Goal: Information Seeking & Learning: Learn about a topic

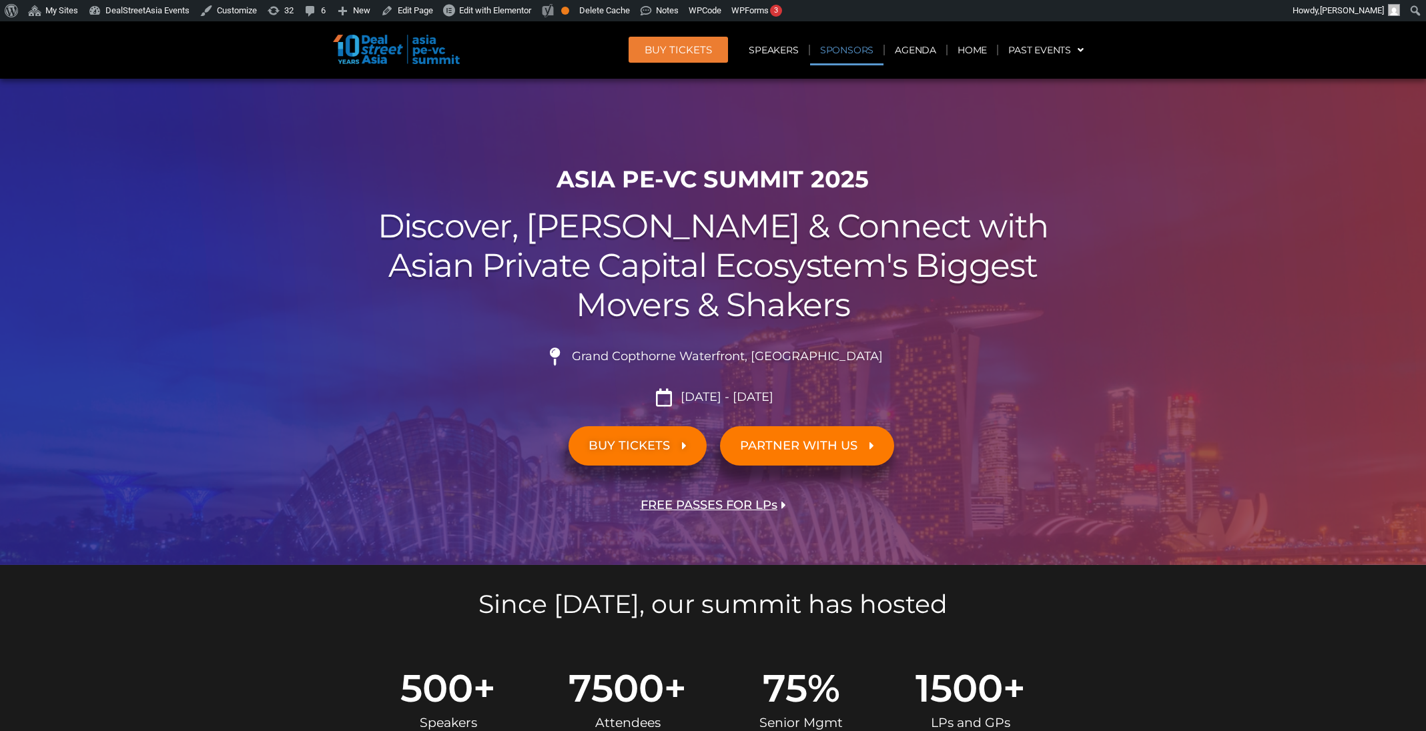
scroll to position [14113, 0]
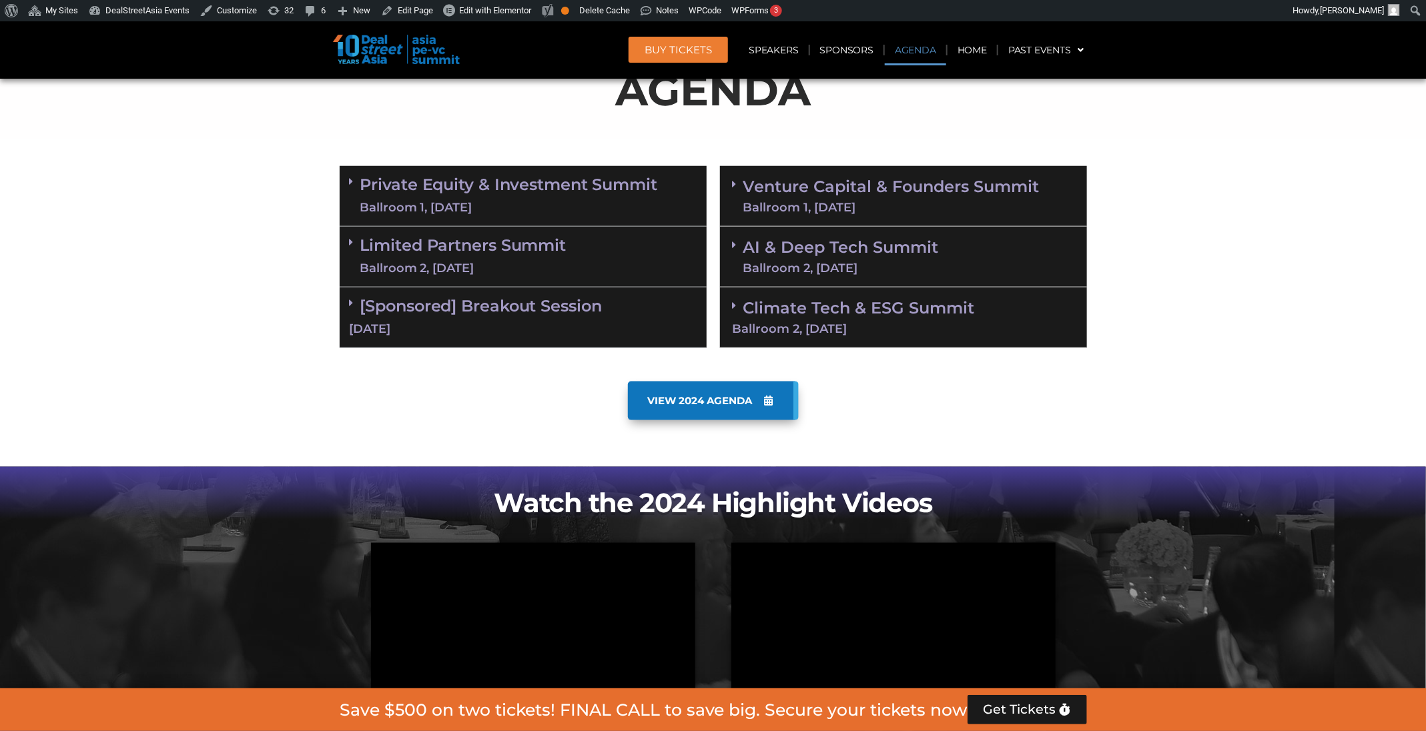
scroll to position [737, 0]
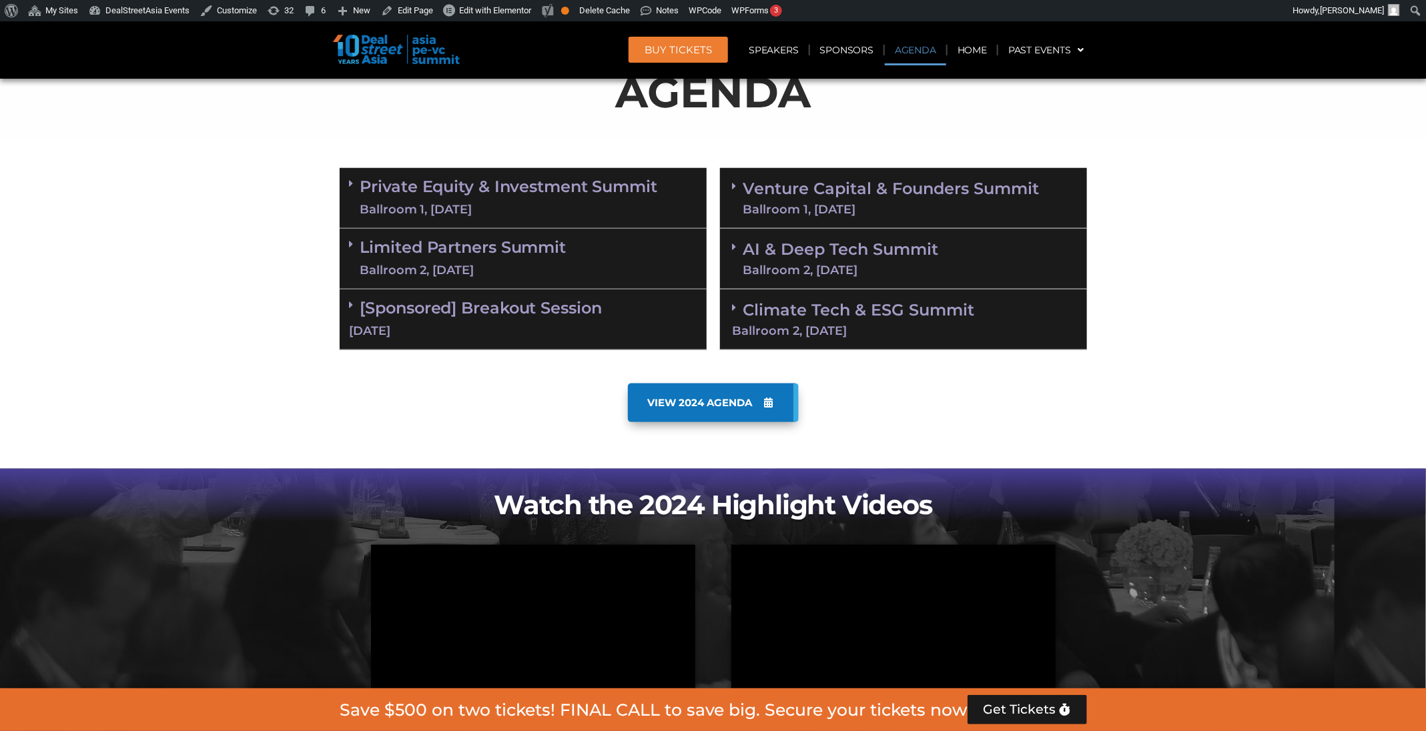
click at [650, 211] on div "Ballroom 1, 10 Sept" at bounding box center [509, 210] width 298 height 17
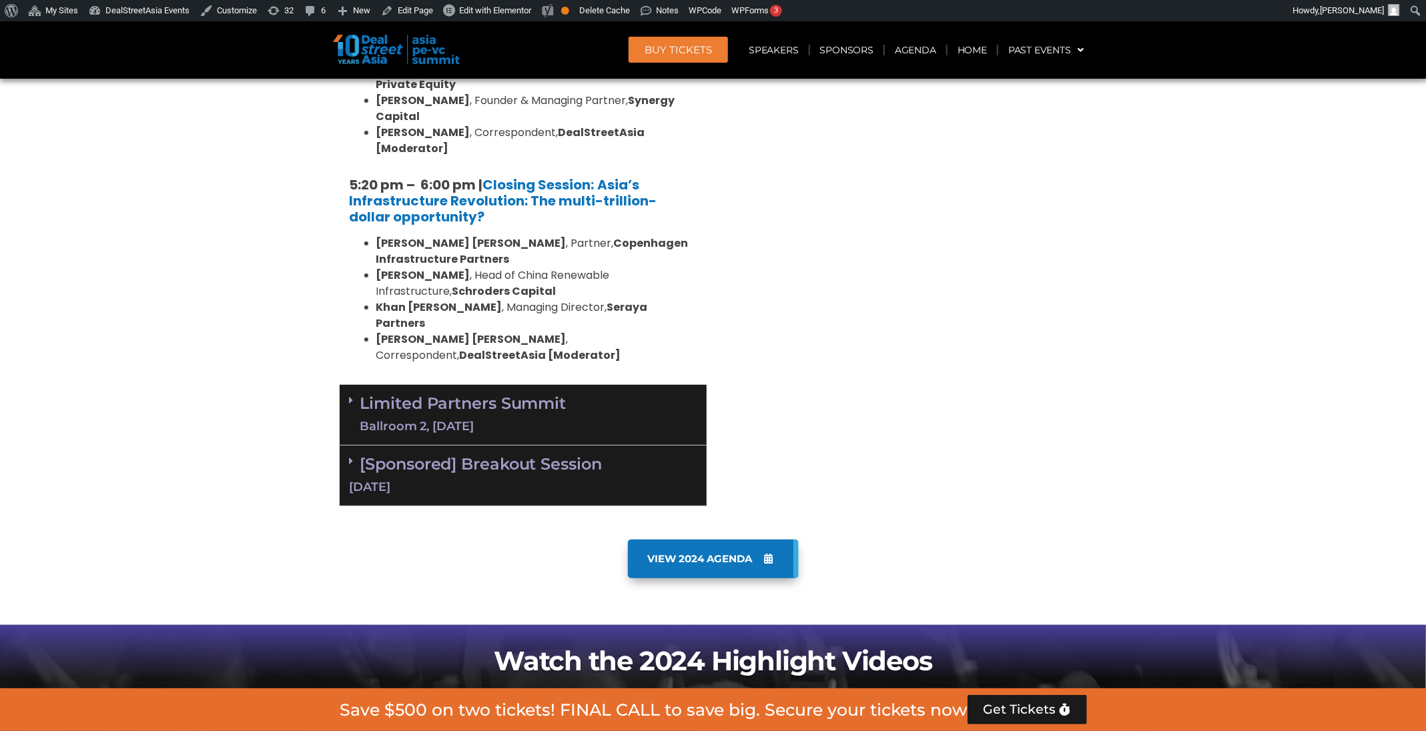
scroll to position [2767, 0]
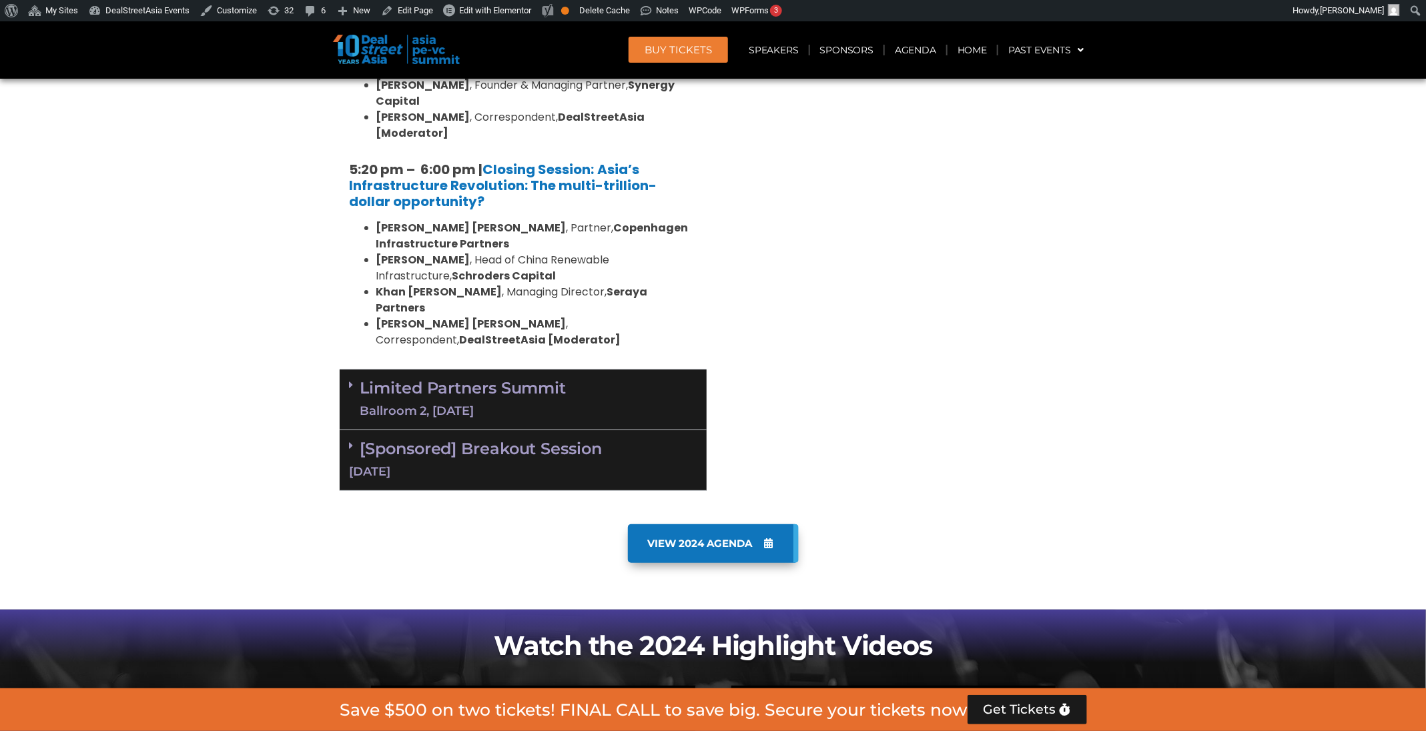
click at [627, 370] on div "Limited Partners Summit Ballroom 2, 10 Sept" at bounding box center [523, 400] width 367 height 61
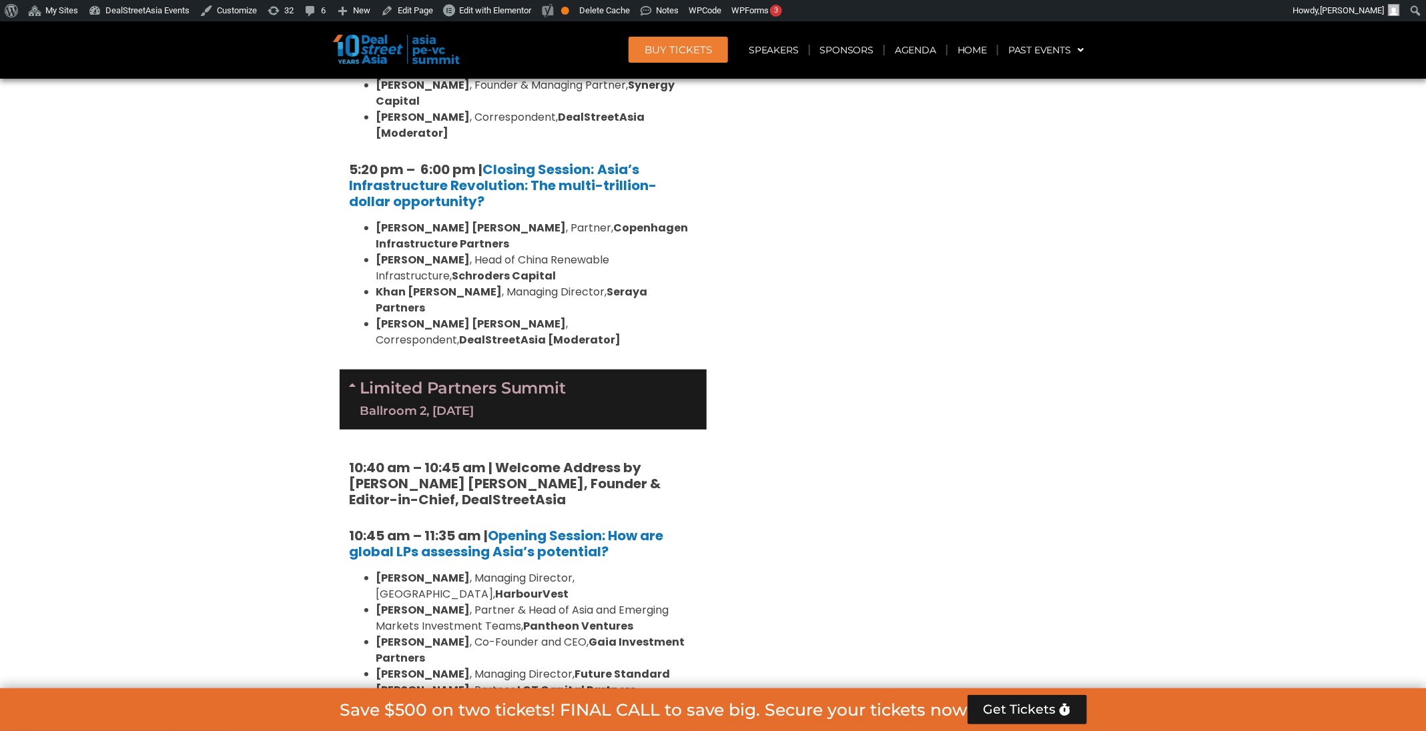
scroll to position [901, 0]
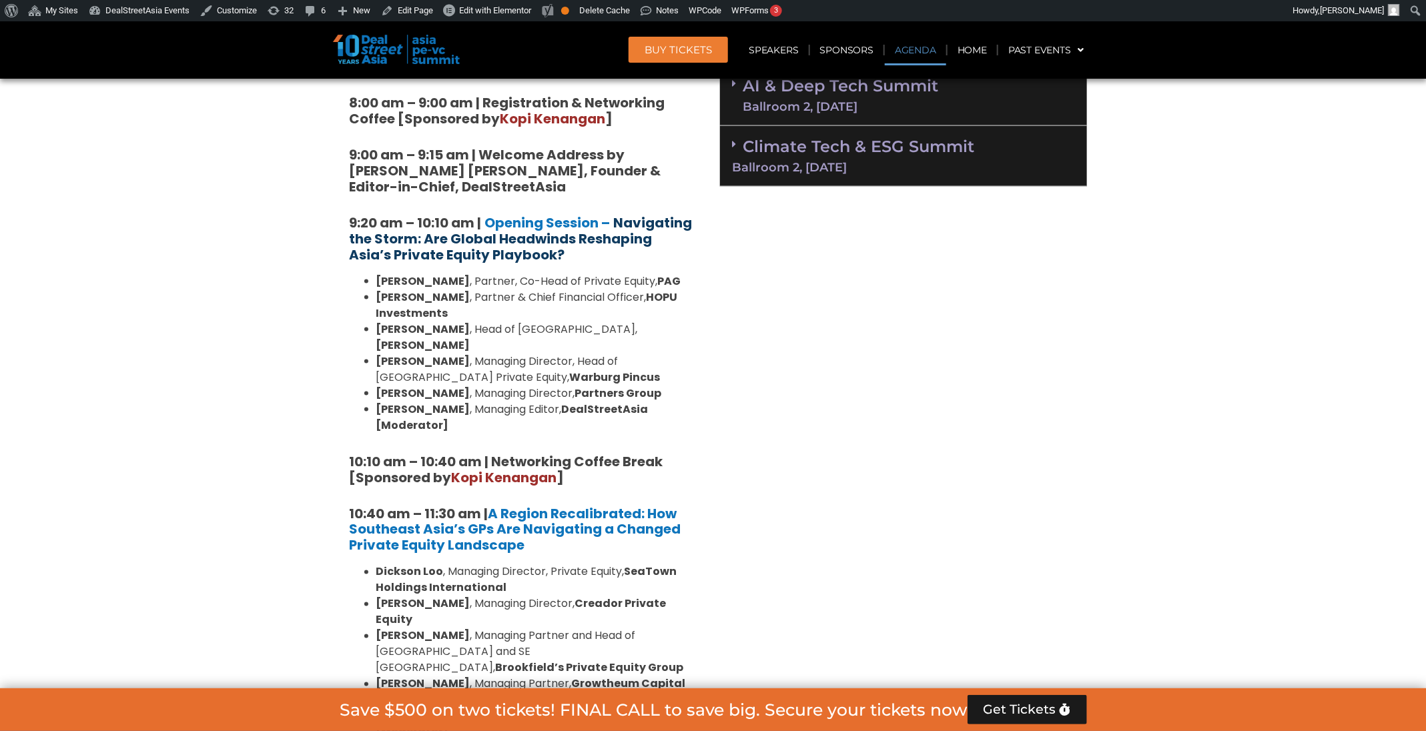
click at [596, 233] on strong "Navigating the Storm: Are Global Headwinds Reshaping Asia’s Private Equity Play…" at bounding box center [521, 239] width 343 height 51
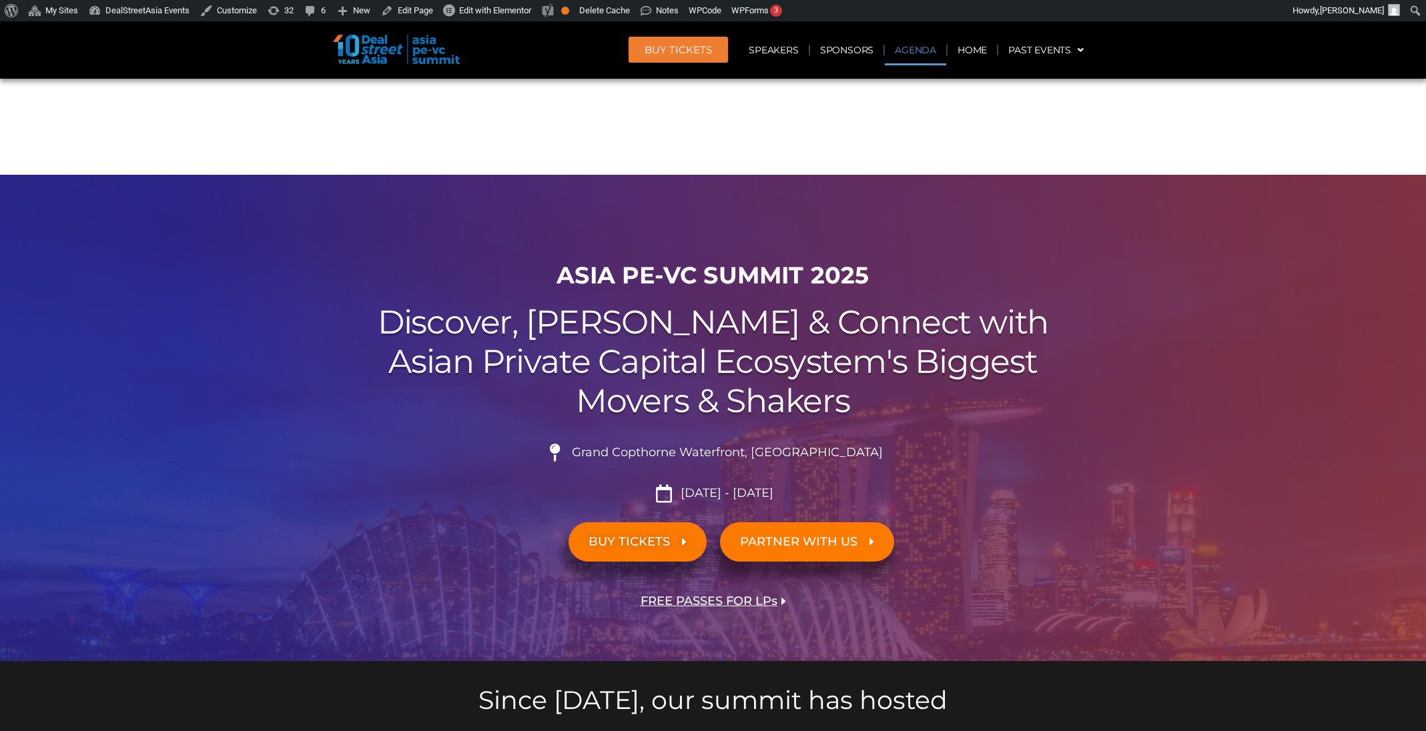
scroll to position [901, 0]
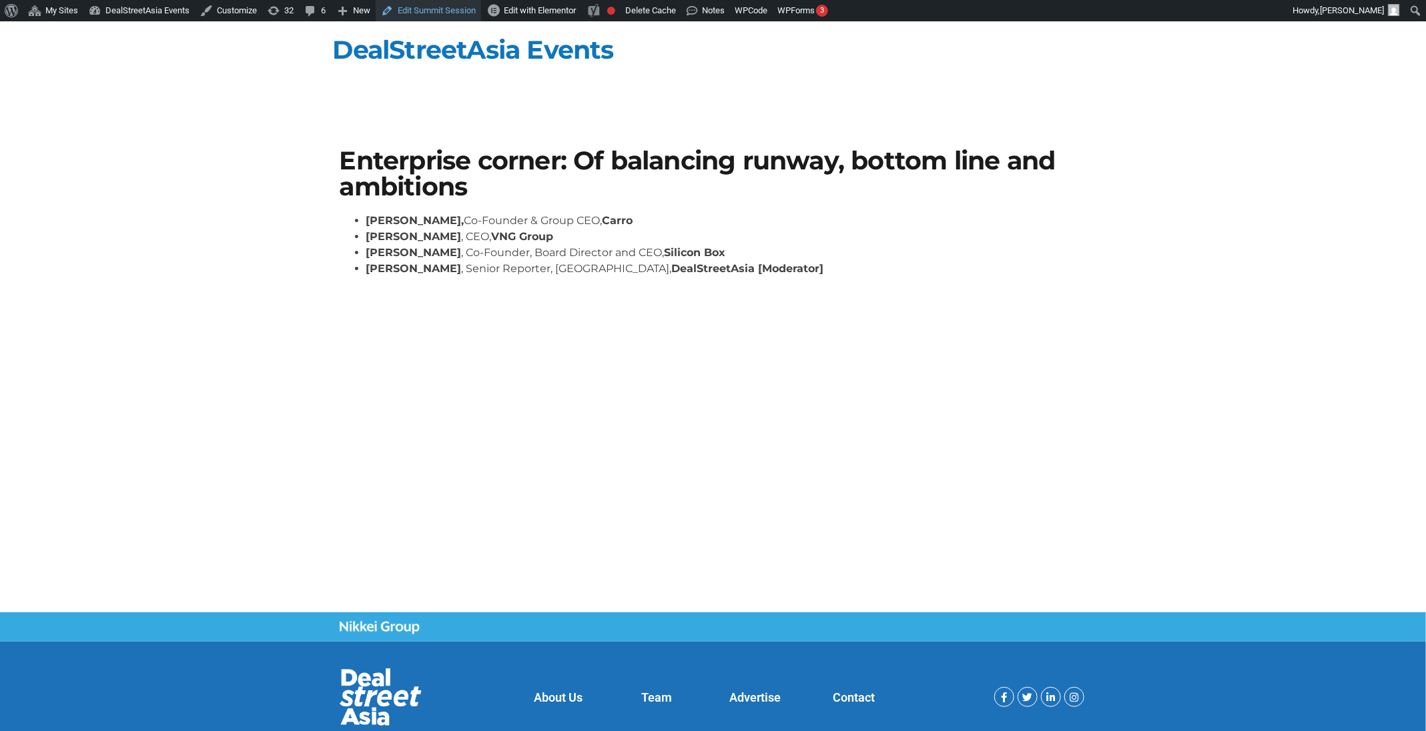
click at [419, 2] on link "Edit Summit Session" at bounding box center [428, 10] width 105 height 21
